Goal: Find specific page/section: Find specific page/section

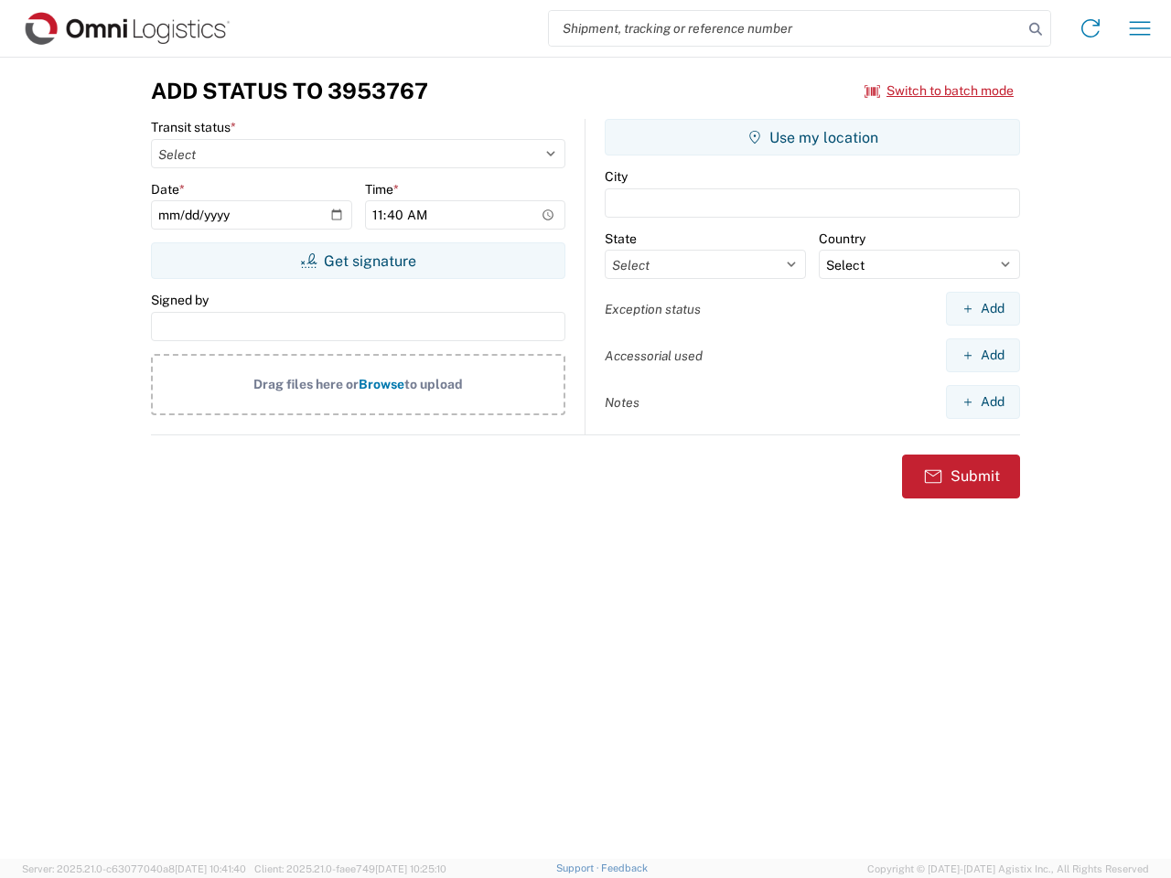
click at [786, 28] on input "search" at bounding box center [786, 28] width 474 height 35
click at [1036, 29] on icon at bounding box center [1036, 29] width 26 height 26
click at [1090, 28] on icon at bounding box center [1090, 28] width 29 height 29
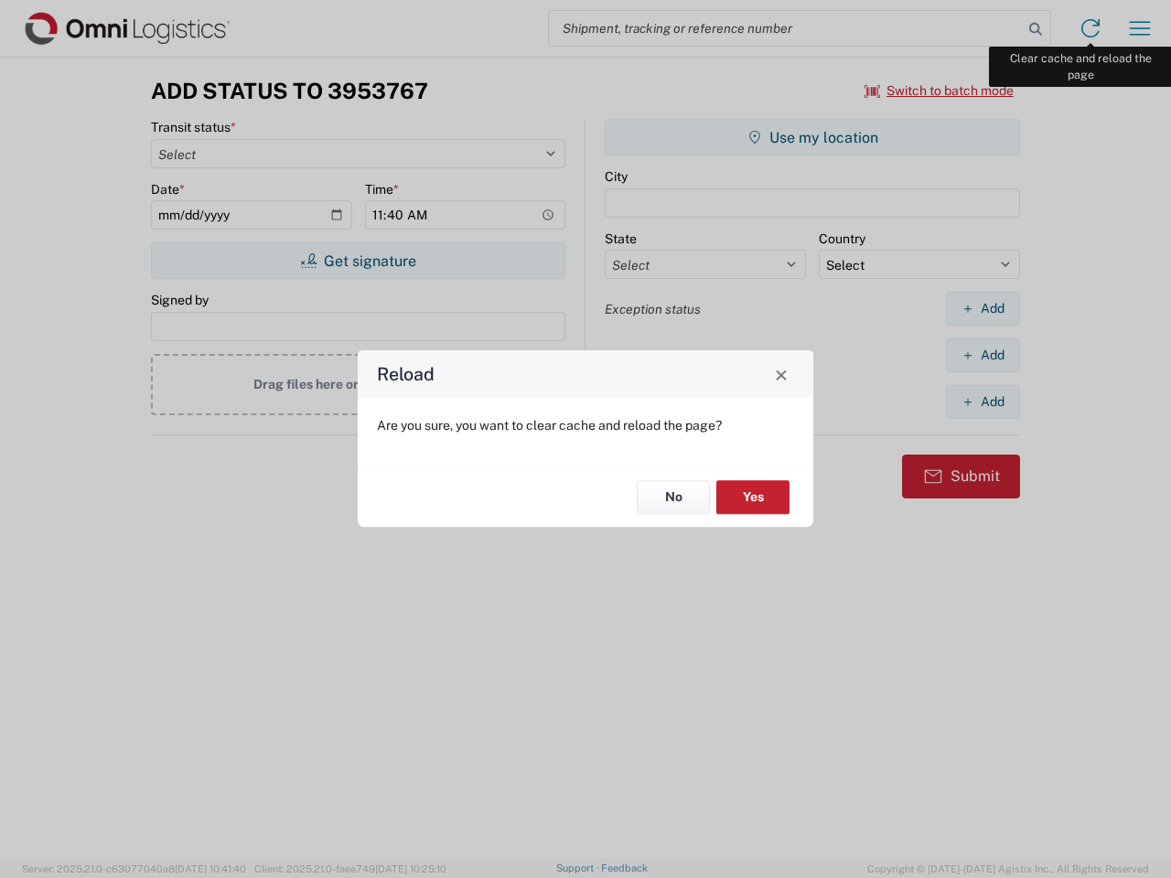
click at [1140, 28] on div "Reload Are you sure, you want to clear cache and reload the page? No Yes" at bounding box center [585, 439] width 1171 height 878
click at [939, 91] on div "Reload Are you sure, you want to clear cache and reload the page? No Yes" at bounding box center [585, 439] width 1171 height 878
click at [358, 261] on div "Reload Are you sure, you want to clear cache and reload the page? No Yes" at bounding box center [585, 439] width 1171 height 878
click at [812, 137] on div "Reload Are you sure, you want to clear cache and reload the page? No Yes" at bounding box center [585, 439] width 1171 height 878
click at [982, 308] on div "Reload Are you sure, you want to clear cache and reload the page? No Yes" at bounding box center [585, 439] width 1171 height 878
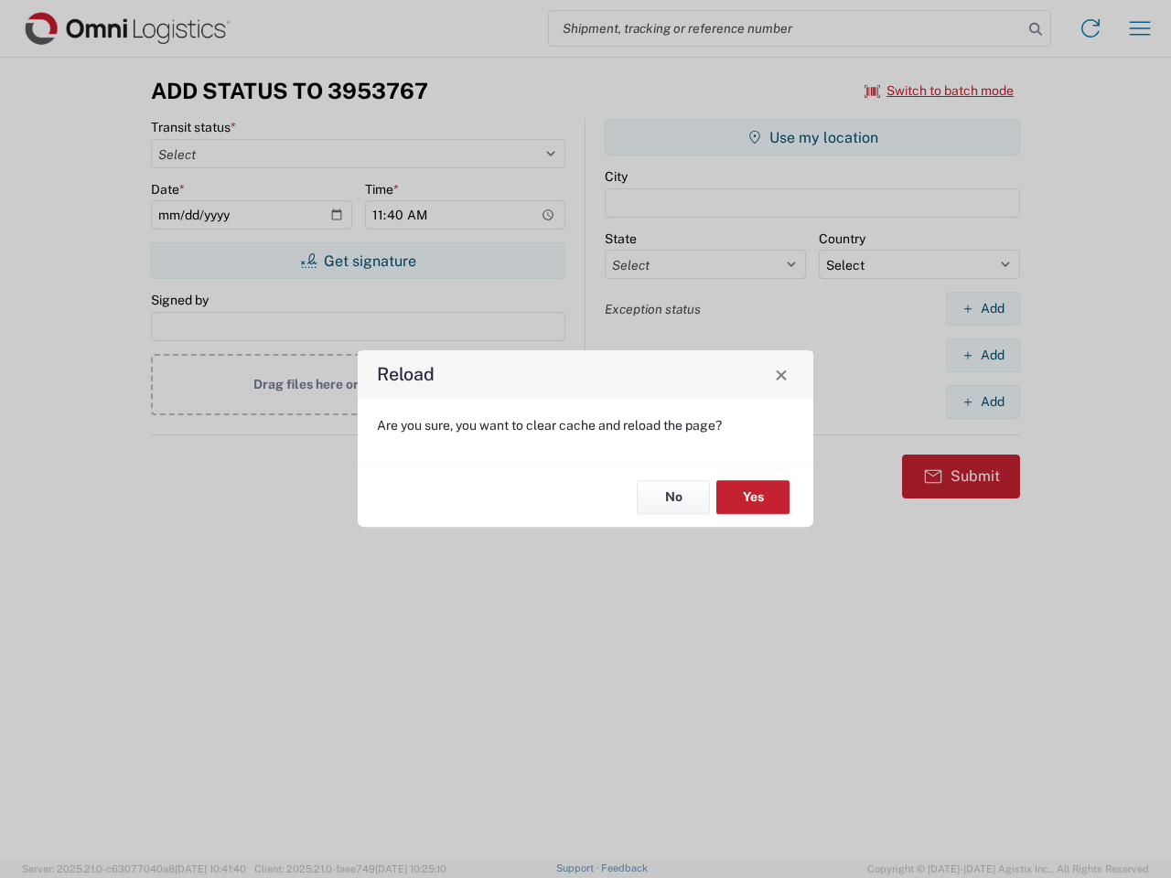
click at [982, 355] on div "Reload Are you sure, you want to clear cache and reload the page? No Yes" at bounding box center [585, 439] width 1171 height 878
click at [982, 402] on div "Reload Are you sure, you want to clear cache and reload the page? No Yes" at bounding box center [585, 439] width 1171 height 878
